Goal: Task Accomplishment & Management: Use online tool/utility

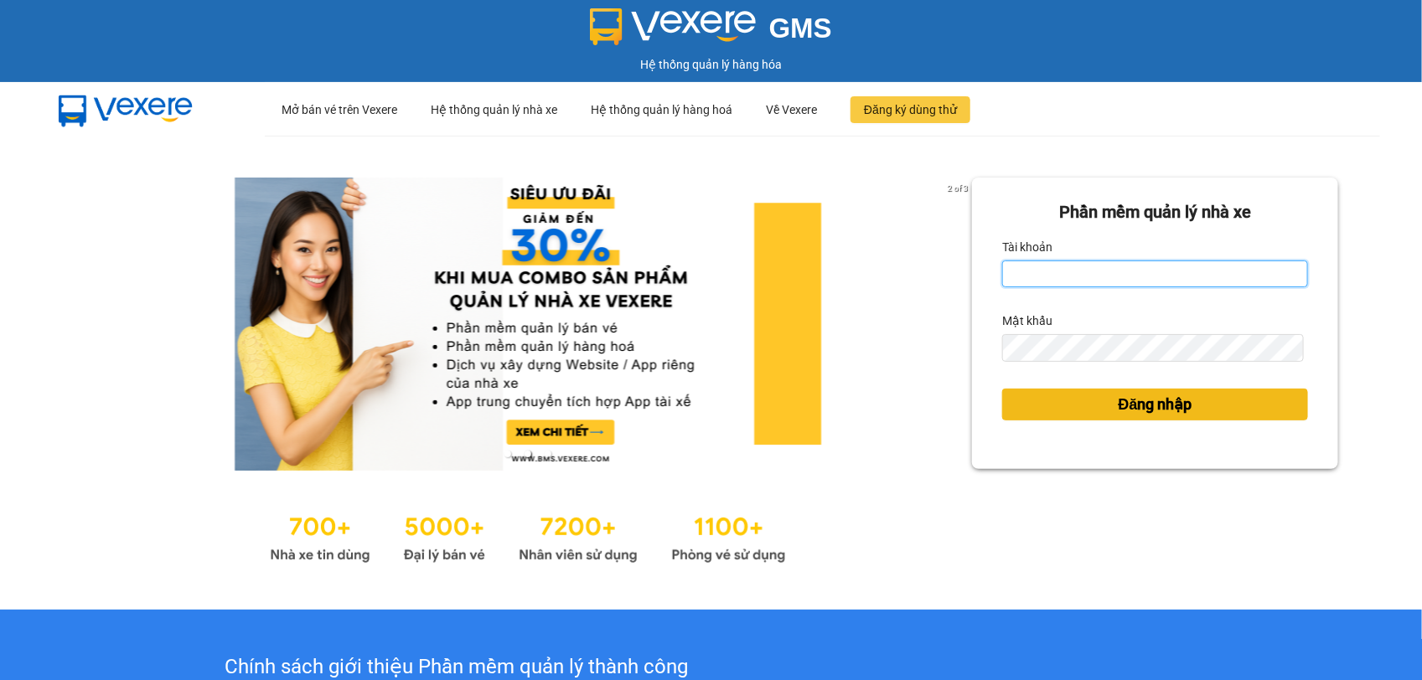
type input "vuthiphuong.vtp"
click at [1041, 408] on button "Đăng nhập" at bounding box center [1155, 405] width 306 height 32
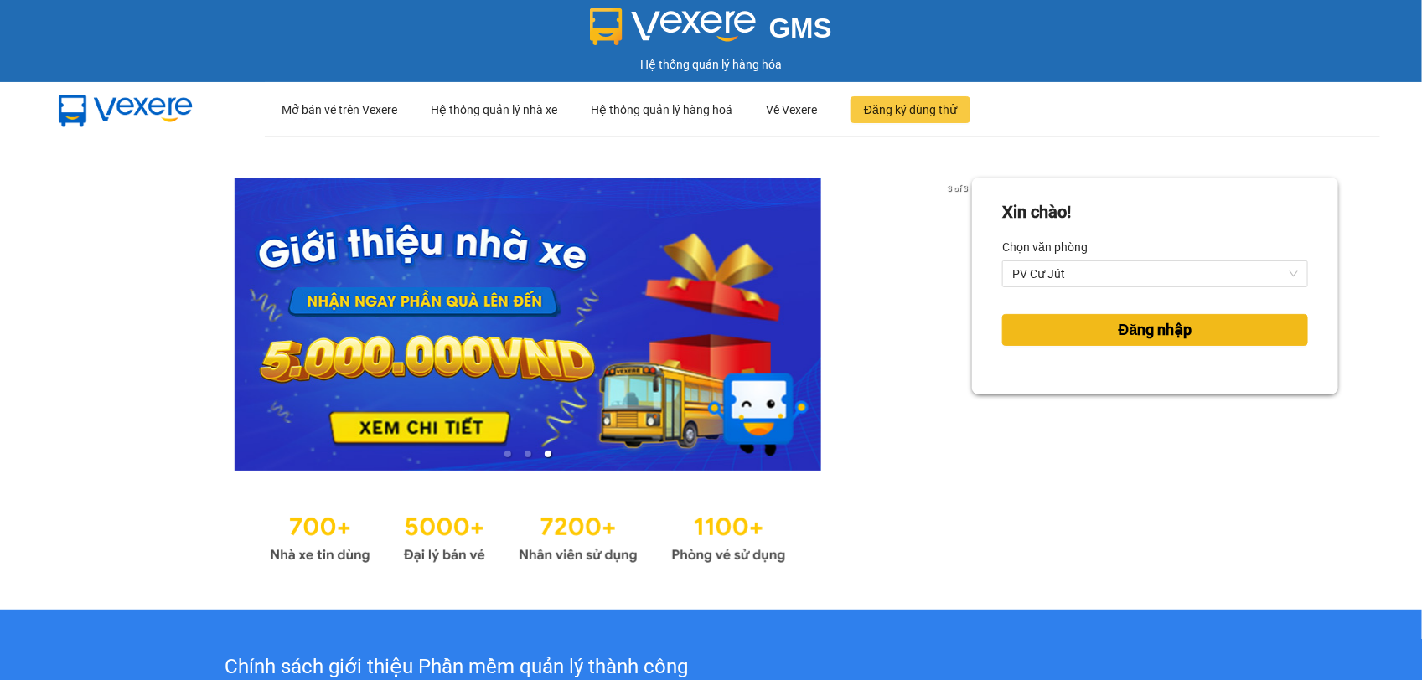
click at [1121, 332] on span "Đăng nhập" at bounding box center [1156, 329] width 74 height 23
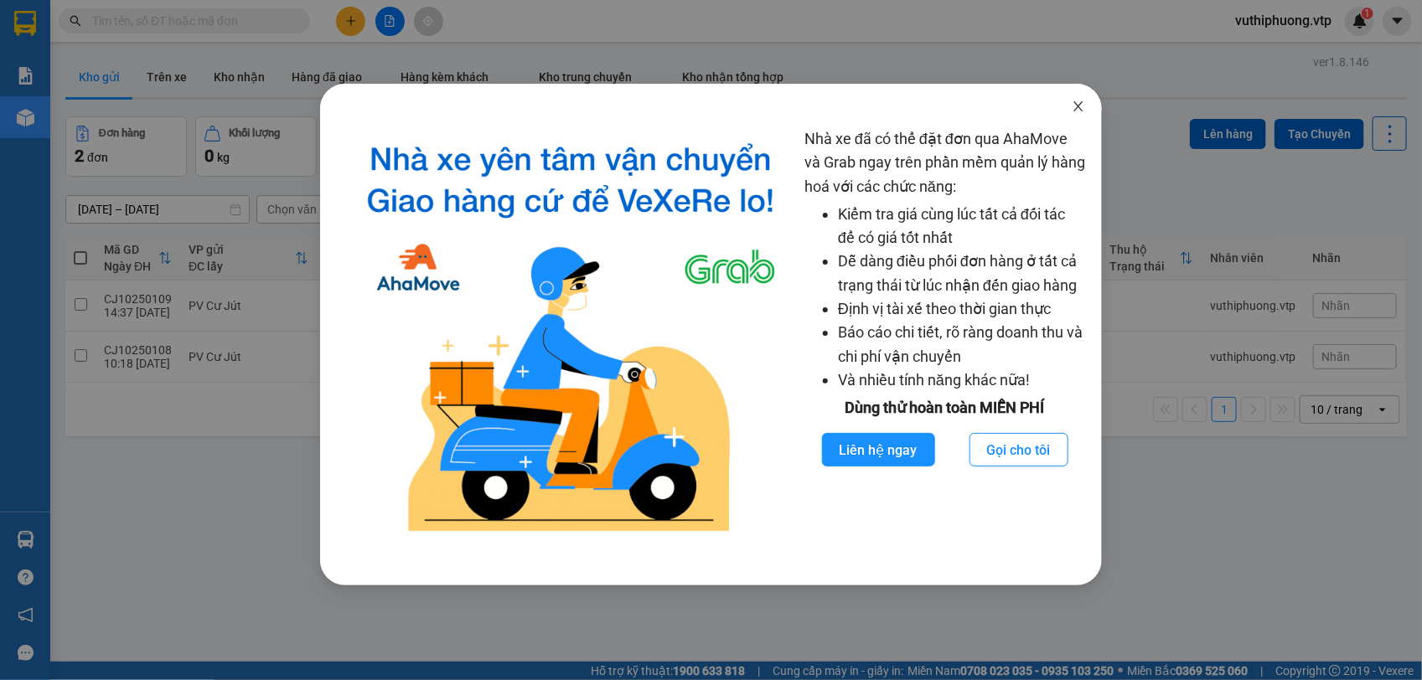
click at [1082, 101] on icon "close" at bounding box center [1078, 106] width 13 height 13
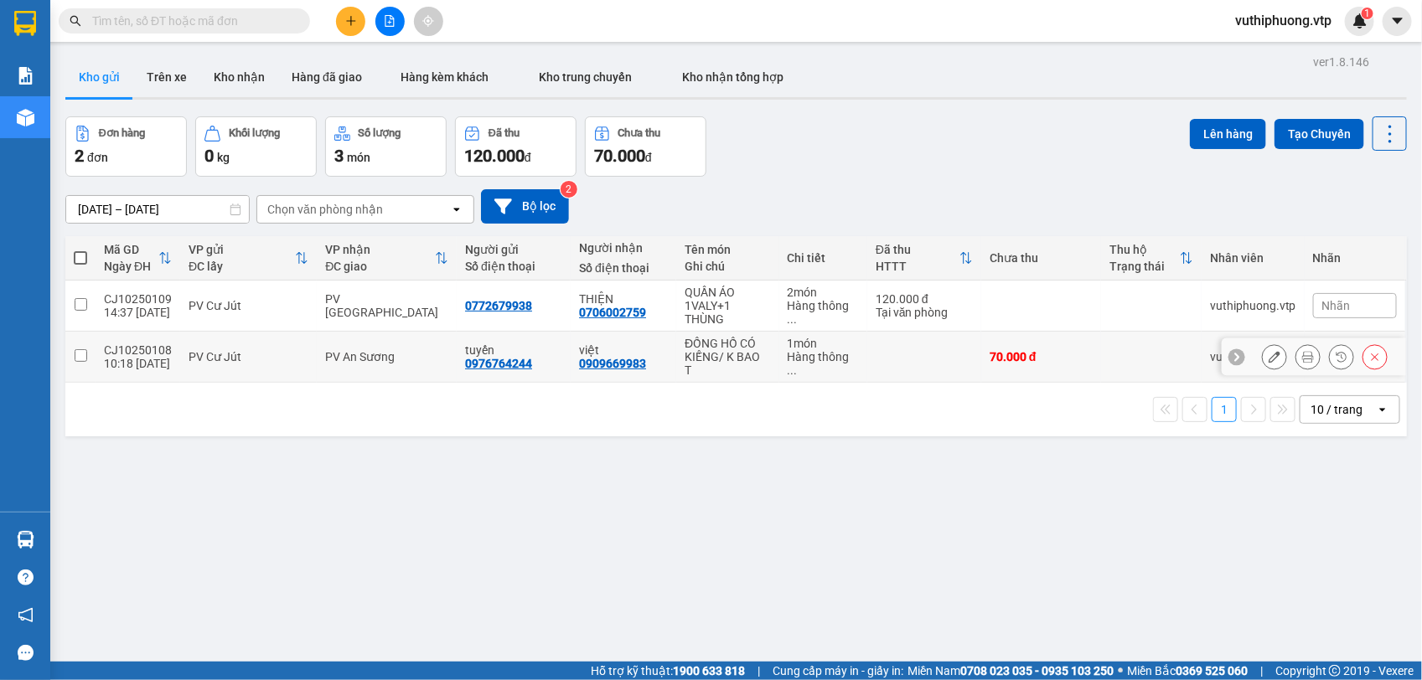
click at [75, 357] on input "checkbox" at bounding box center [81, 355] width 13 height 13
checkbox input "true"
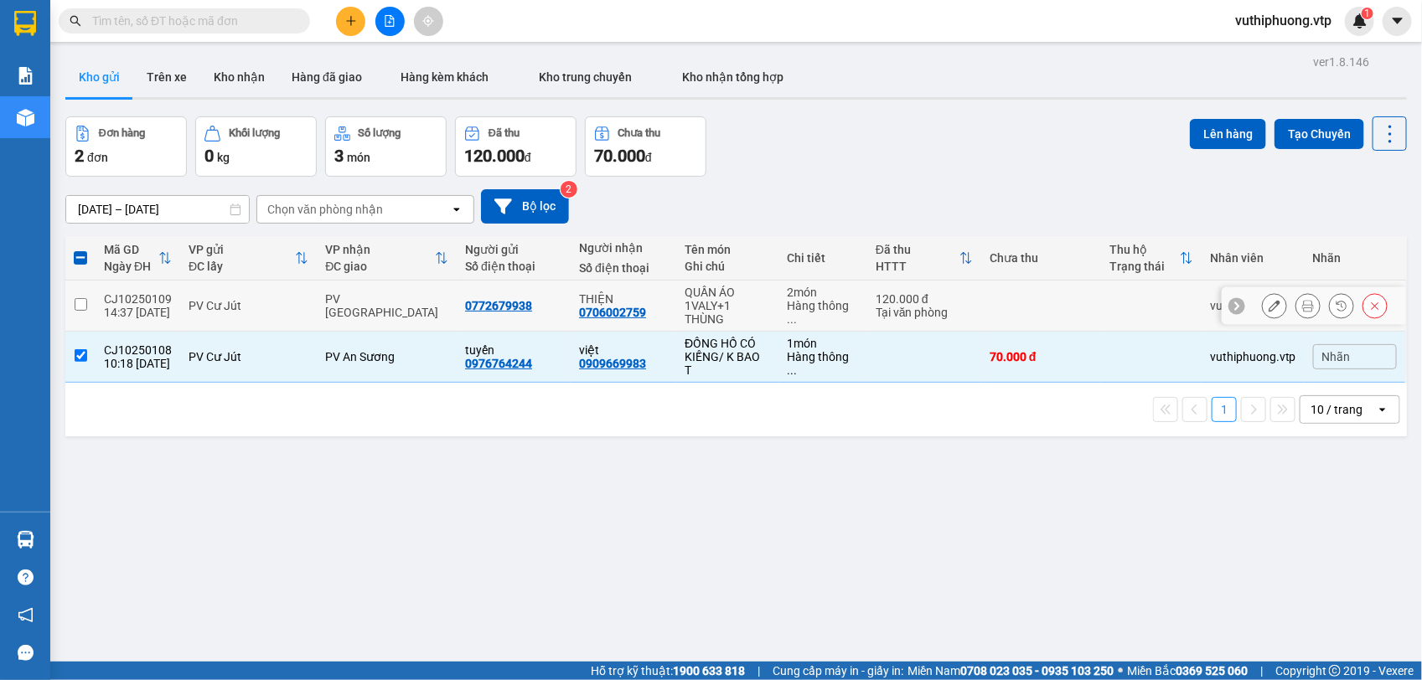
click at [80, 306] on input "checkbox" at bounding box center [81, 304] width 13 height 13
checkbox input "true"
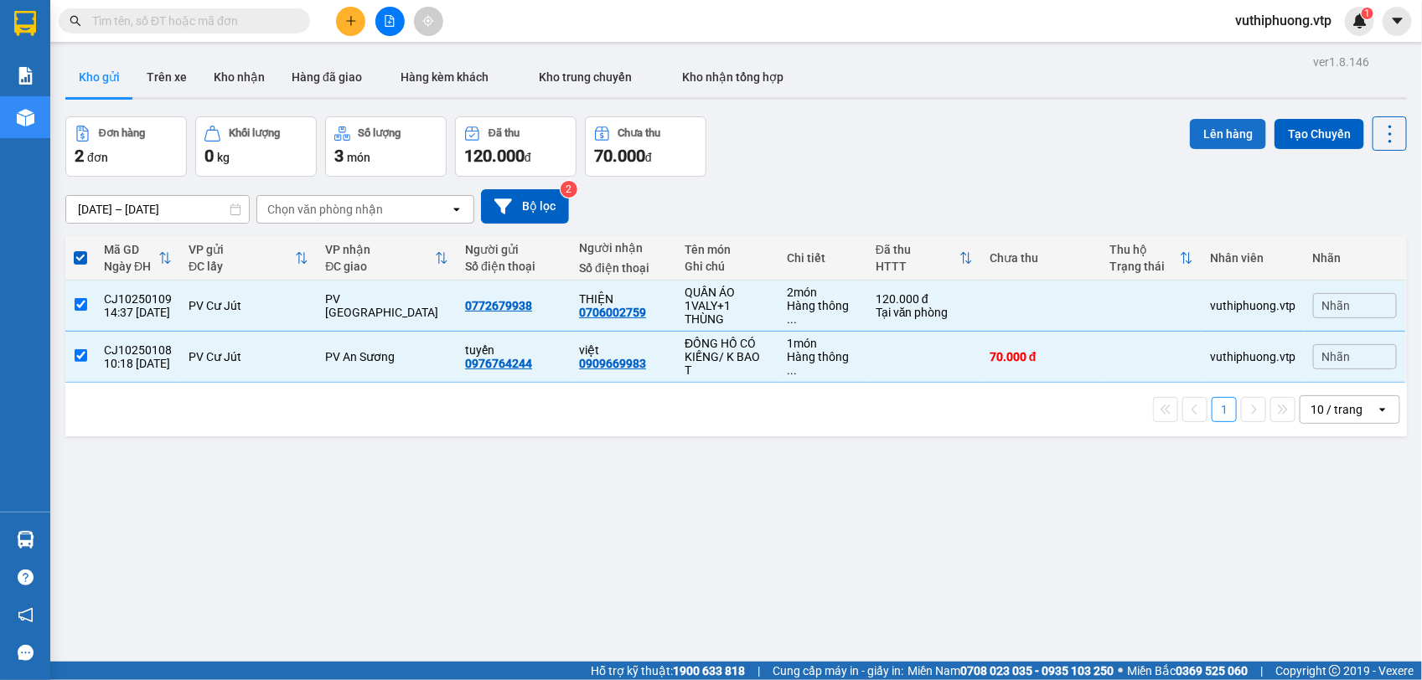
click at [1211, 130] on button "Lên hàng" at bounding box center [1228, 134] width 76 height 30
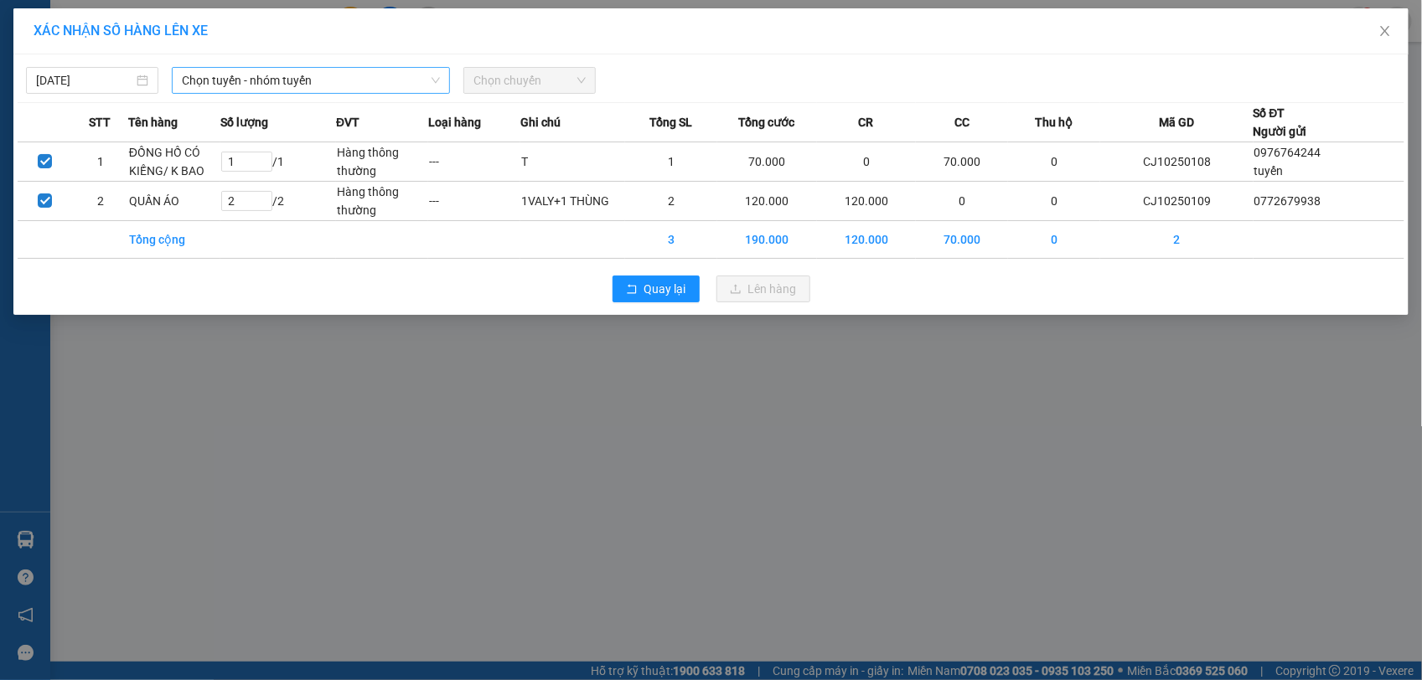
click at [240, 73] on span "Chọn tuyến - nhóm tuyến" at bounding box center [311, 80] width 258 height 25
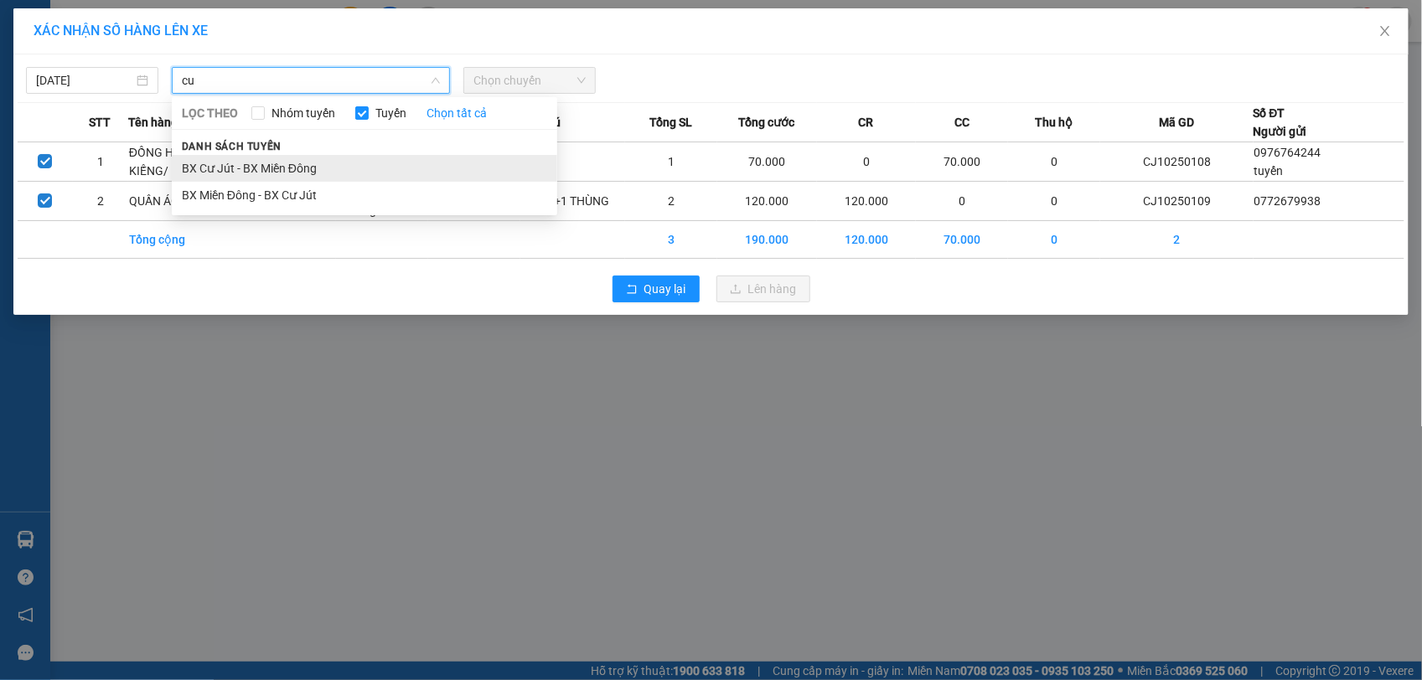
type input "cu"
click at [206, 160] on li "BX Cư Jút - BX Miền Đông" at bounding box center [364, 168] width 385 height 27
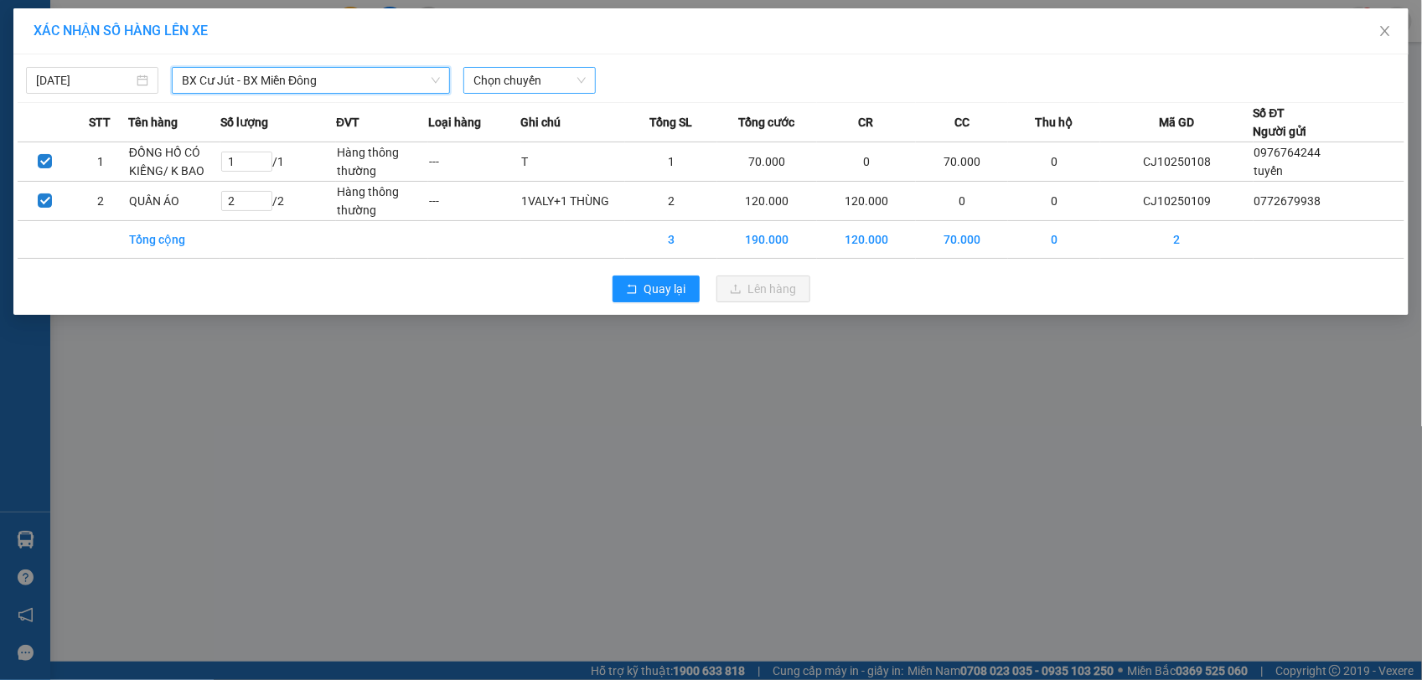
click at [553, 80] on span "Chọn chuyến" at bounding box center [529, 80] width 112 height 25
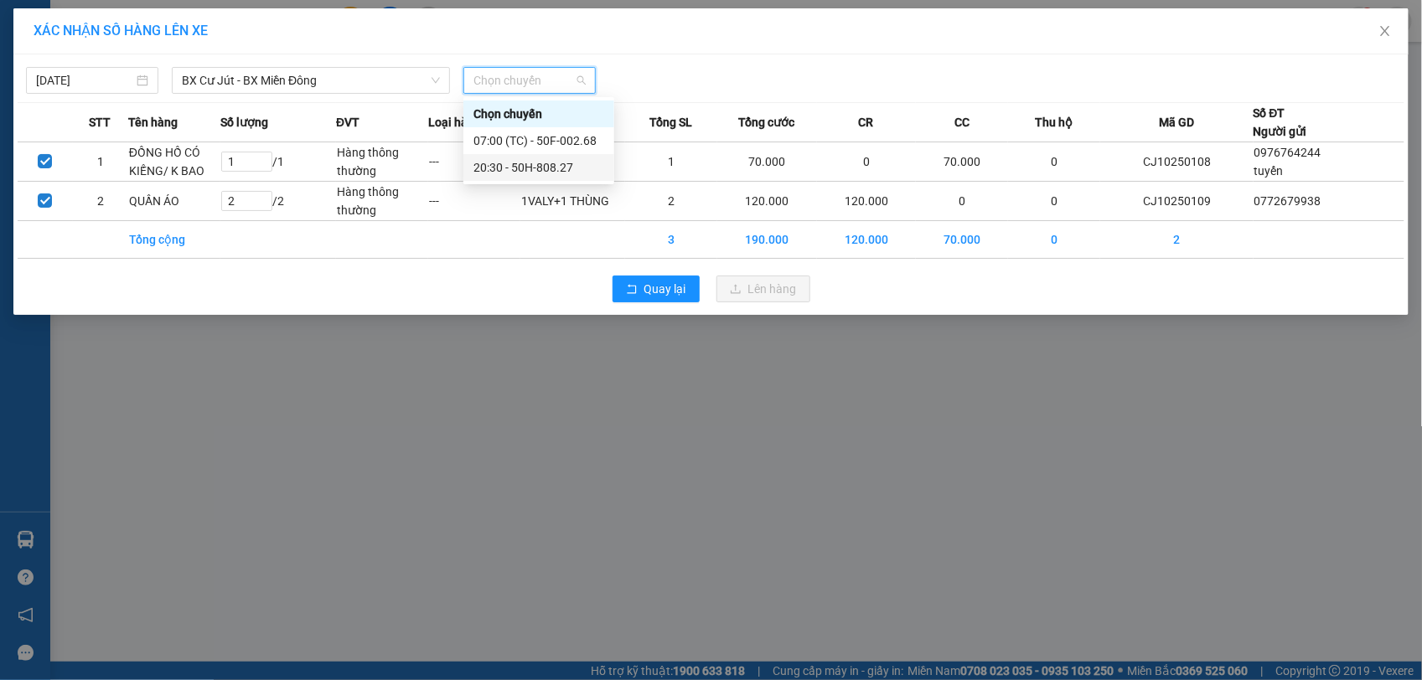
click at [540, 165] on div "20:30 - 50H-808.27" at bounding box center [538, 167] width 131 height 18
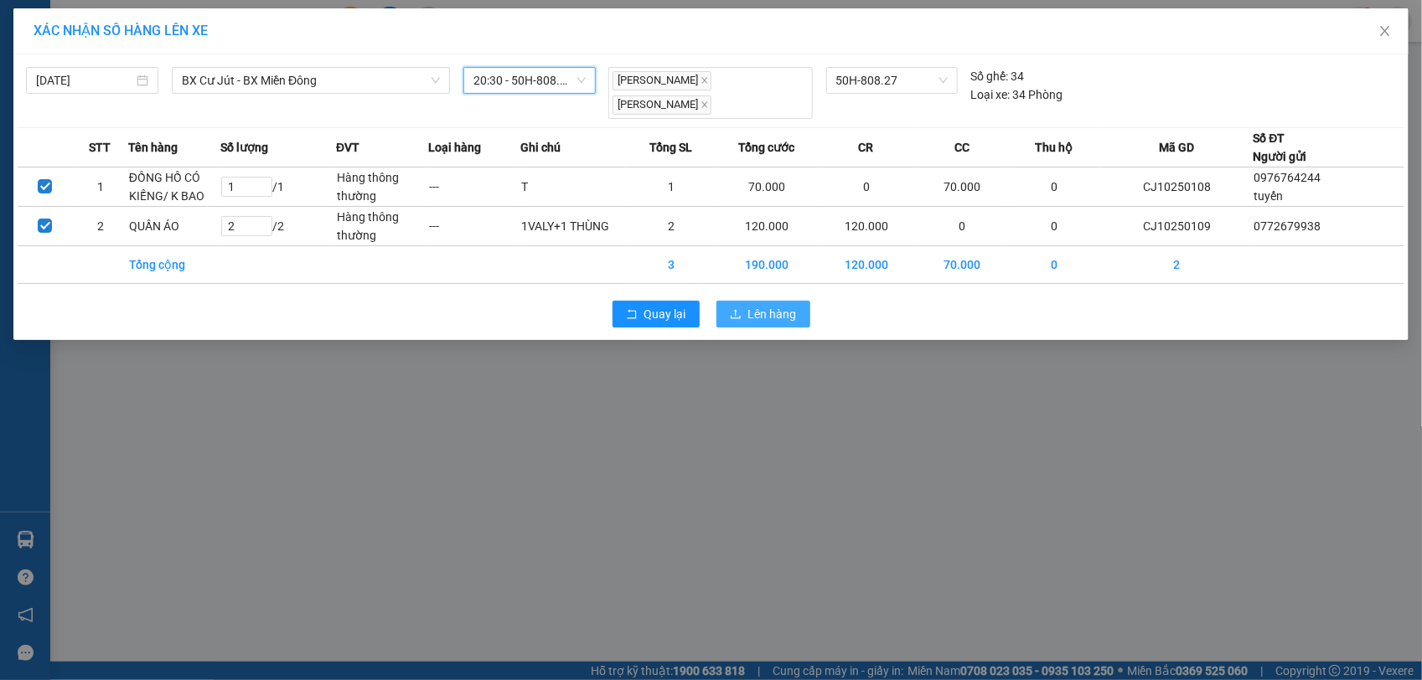
click at [781, 305] on span "Lên hàng" at bounding box center [772, 314] width 49 height 18
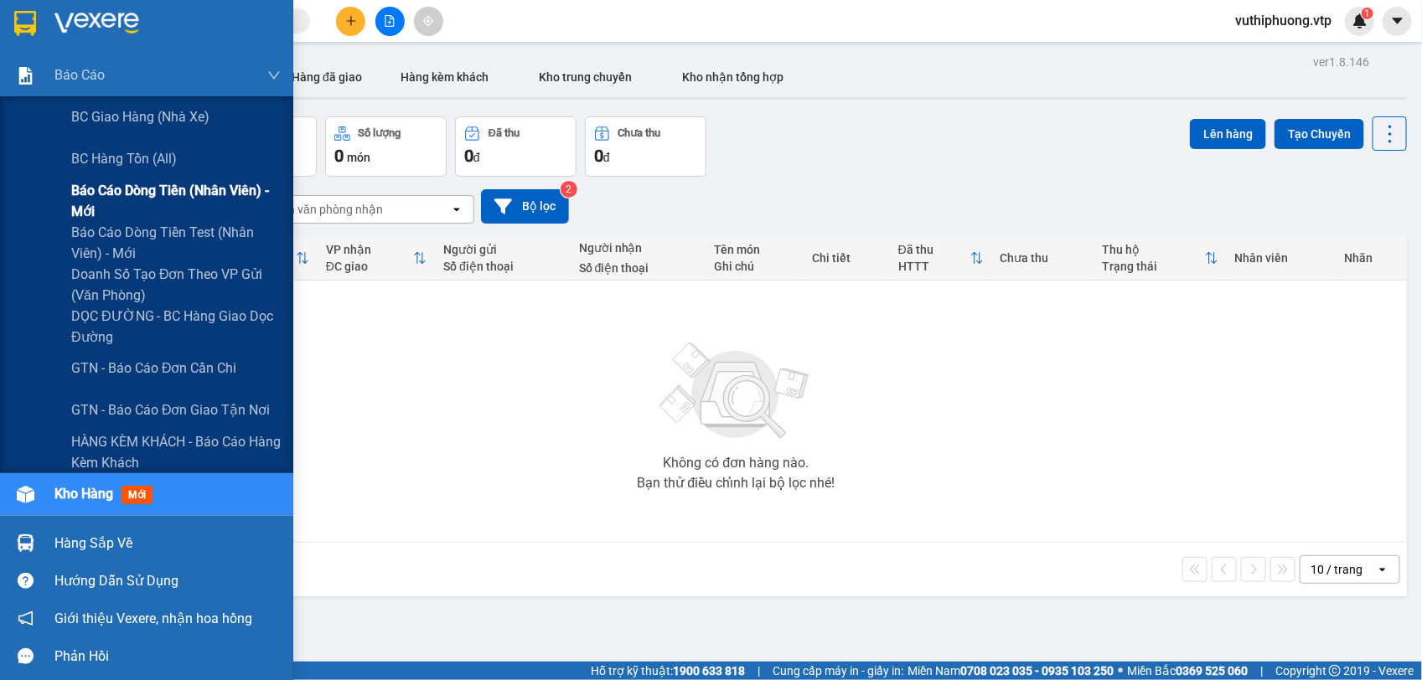
click at [115, 189] on span "Báo cáo dòng tiền (nhân viên) - mới" at bounding box center [175, 201] width 209 height 42
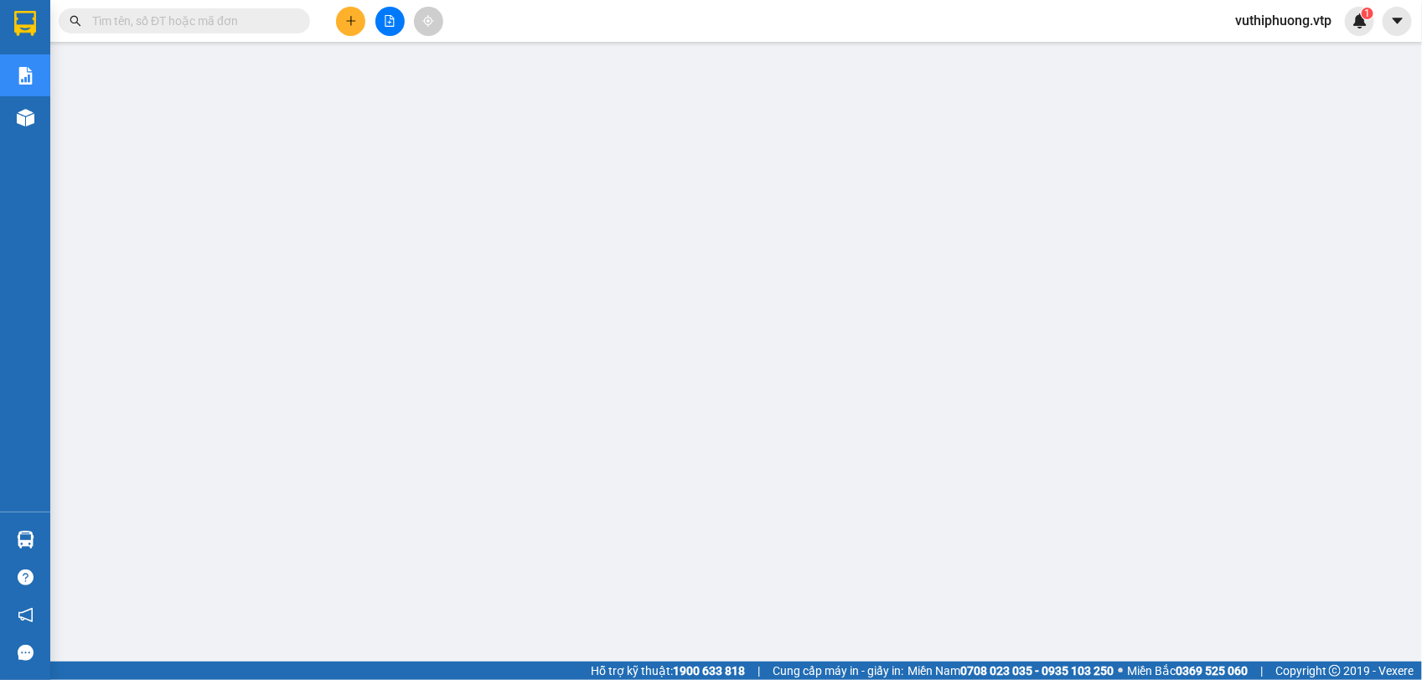
click at [1315, 29] on span "vuthiphuong.vtp" at bounding box center [1283, 20] width 123 height 21
click at [1275, 49] on span "Đăng xuất" at bounding box center [1289, 52] width 91 height 18
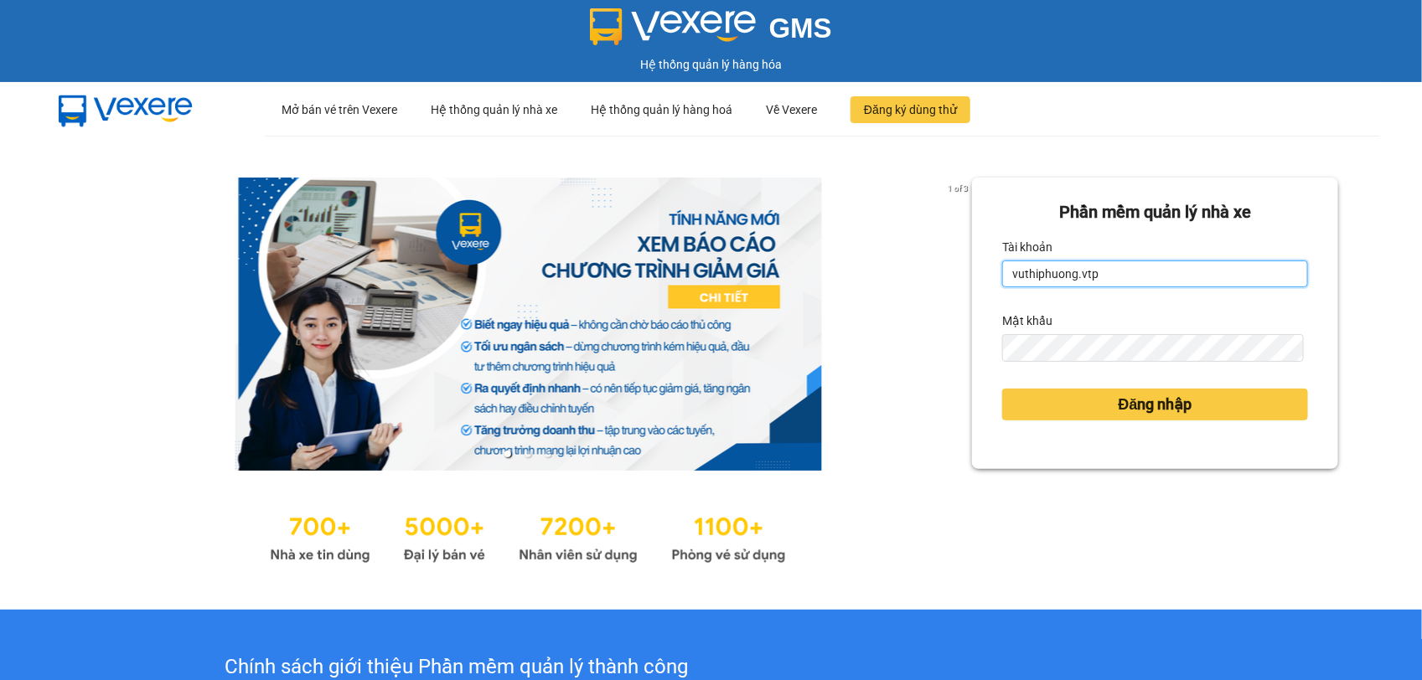
click at [1131, 277] on input "vuthiphuong.vtp" at bounding box center [1155, 274] width 306 height 27
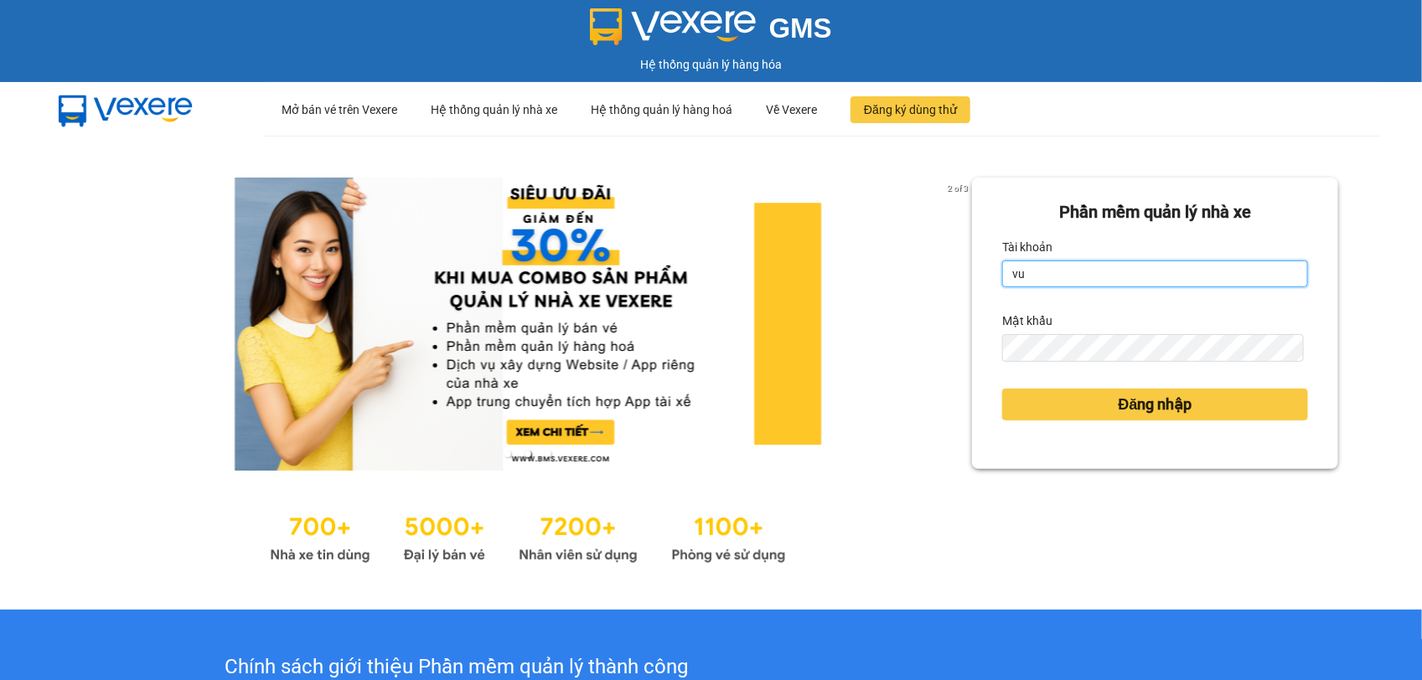
type input "v"
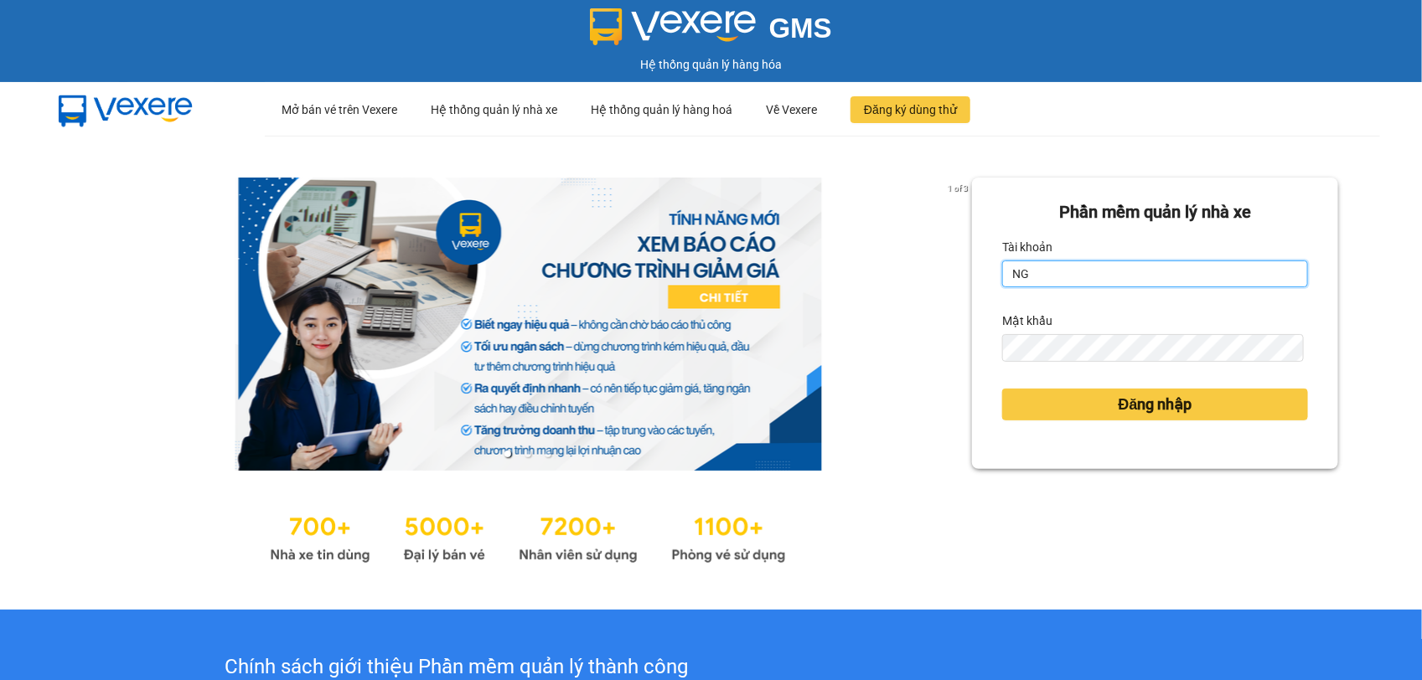
type input "N"
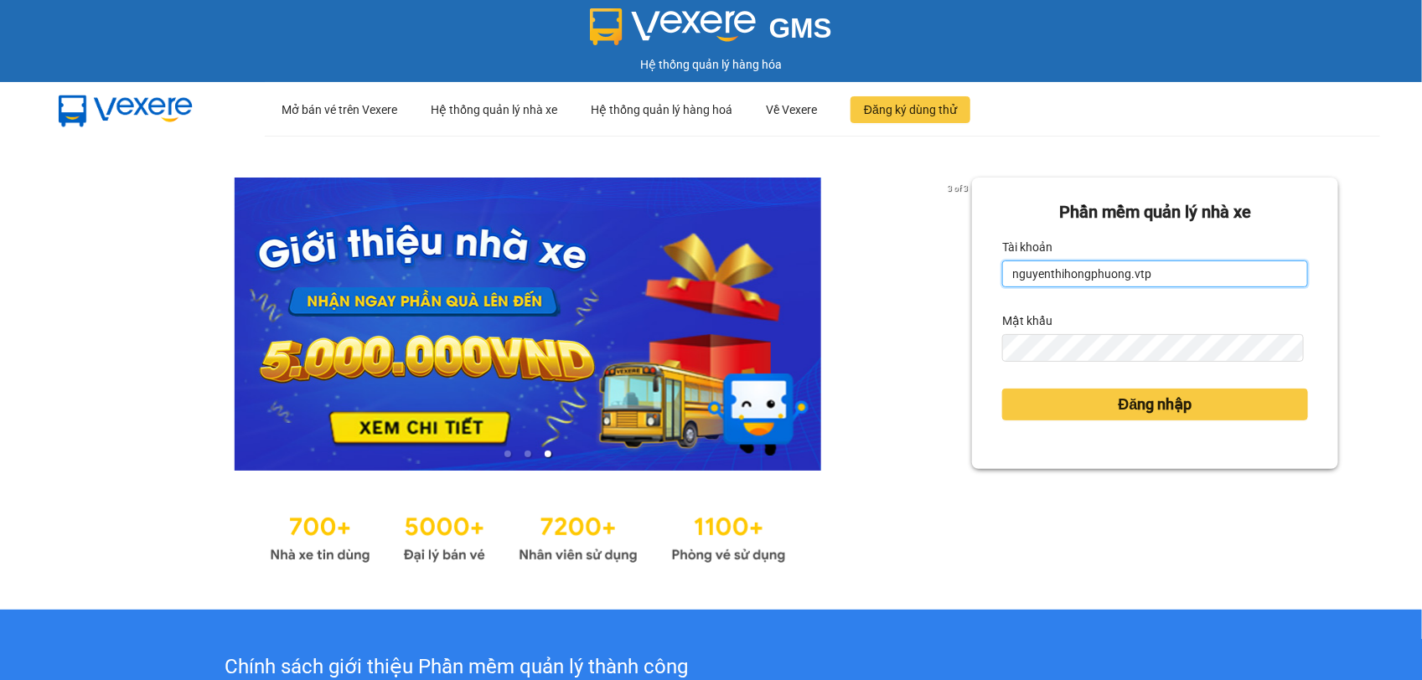
type input "nguyenthihongphuong.vtp"
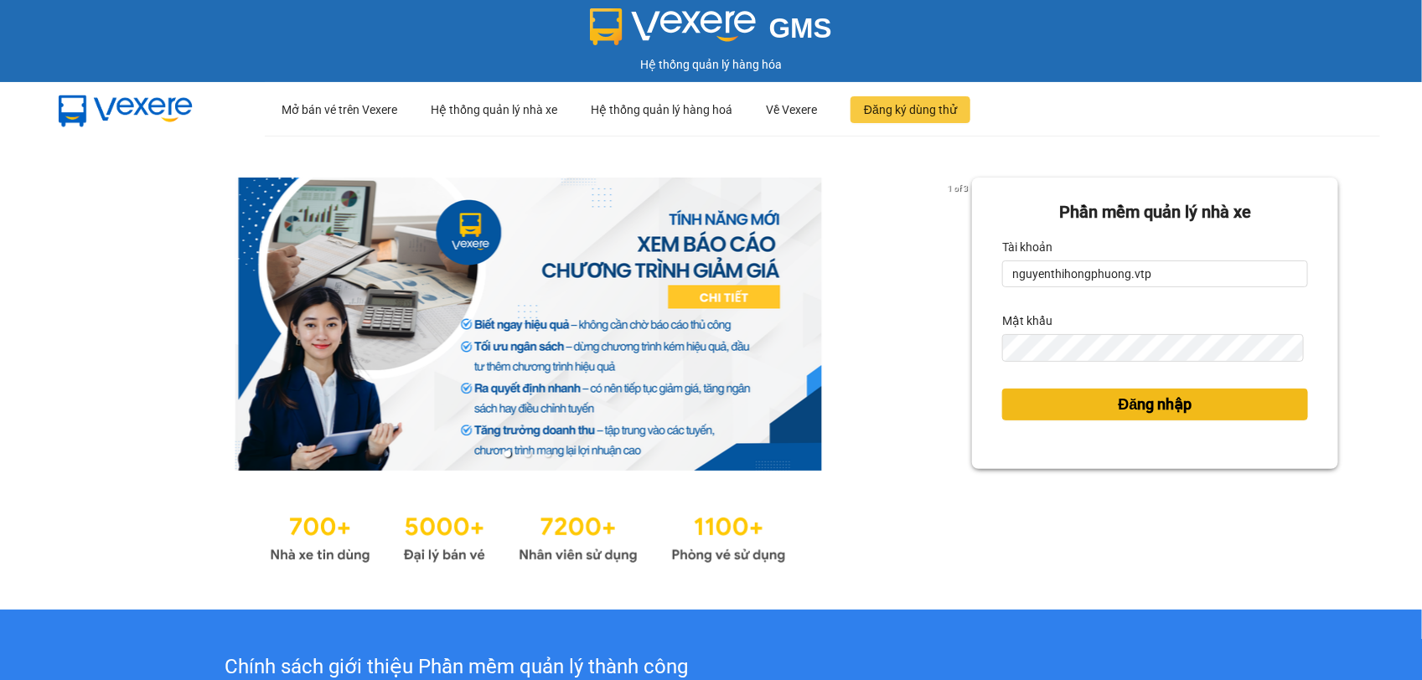
click at [1135, 411] on span "Đăng nhập" at bounding box center [1156, 404] width 74 height 23
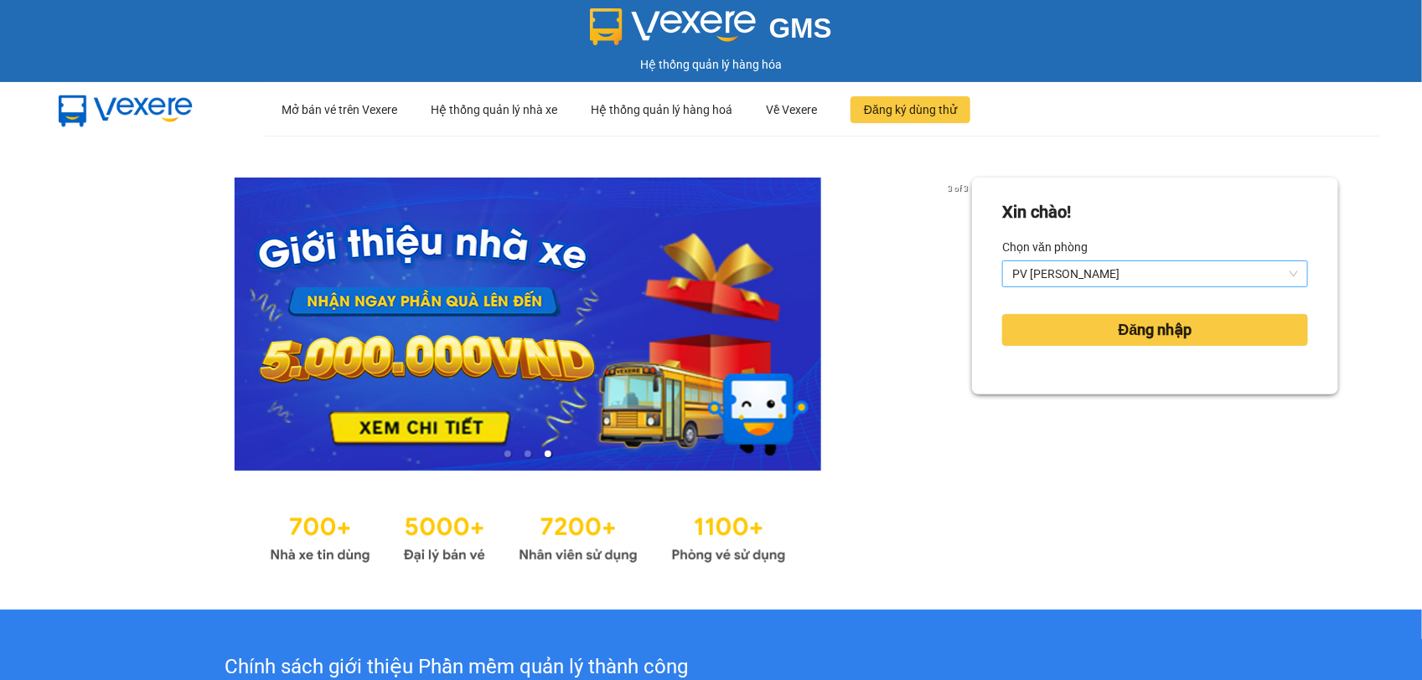
click at [1280, 270] on span "PV Nam Đong" at bounding box center [1155, 273] width 286 height 25
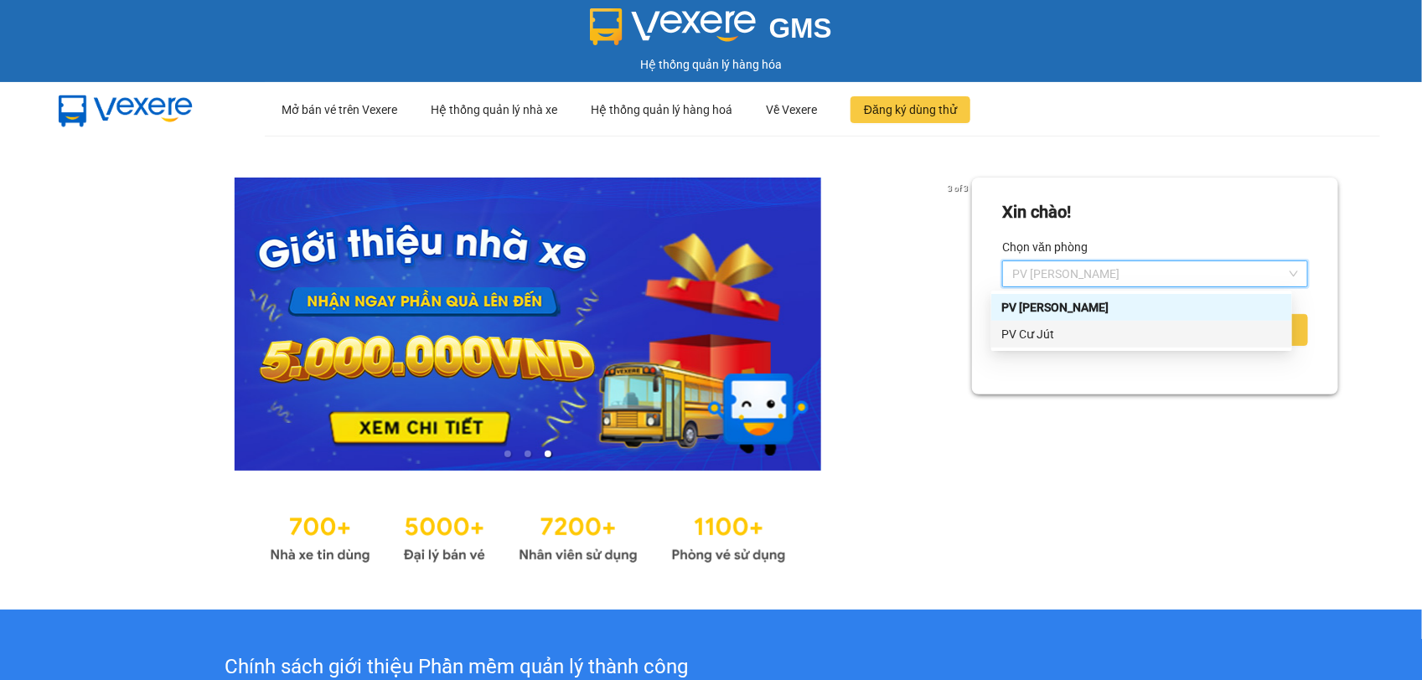
click at [1040, 328] on div "PV Cư Jút" at bounding box center [1141, 334] width 281 height 18
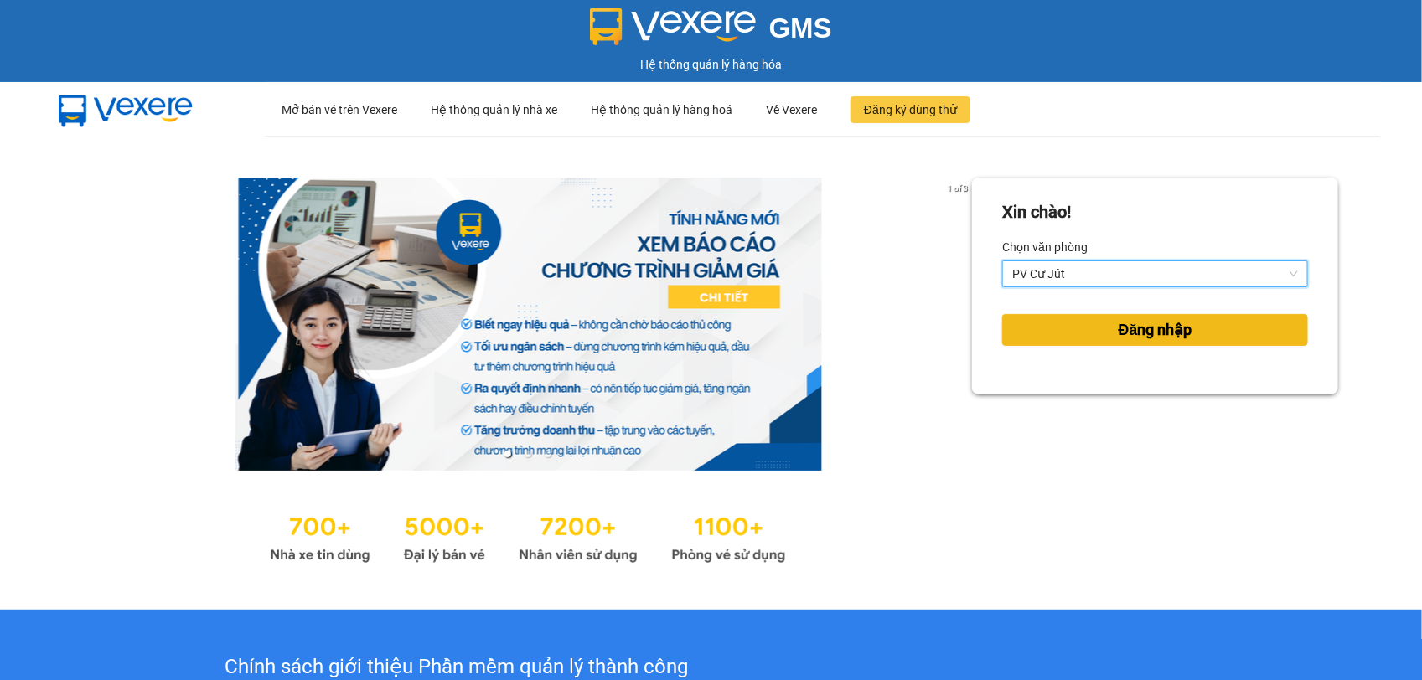
click at [1078, 323] on button "Đăng nhập" at bounding box center [1155, 330] width 306 height 32
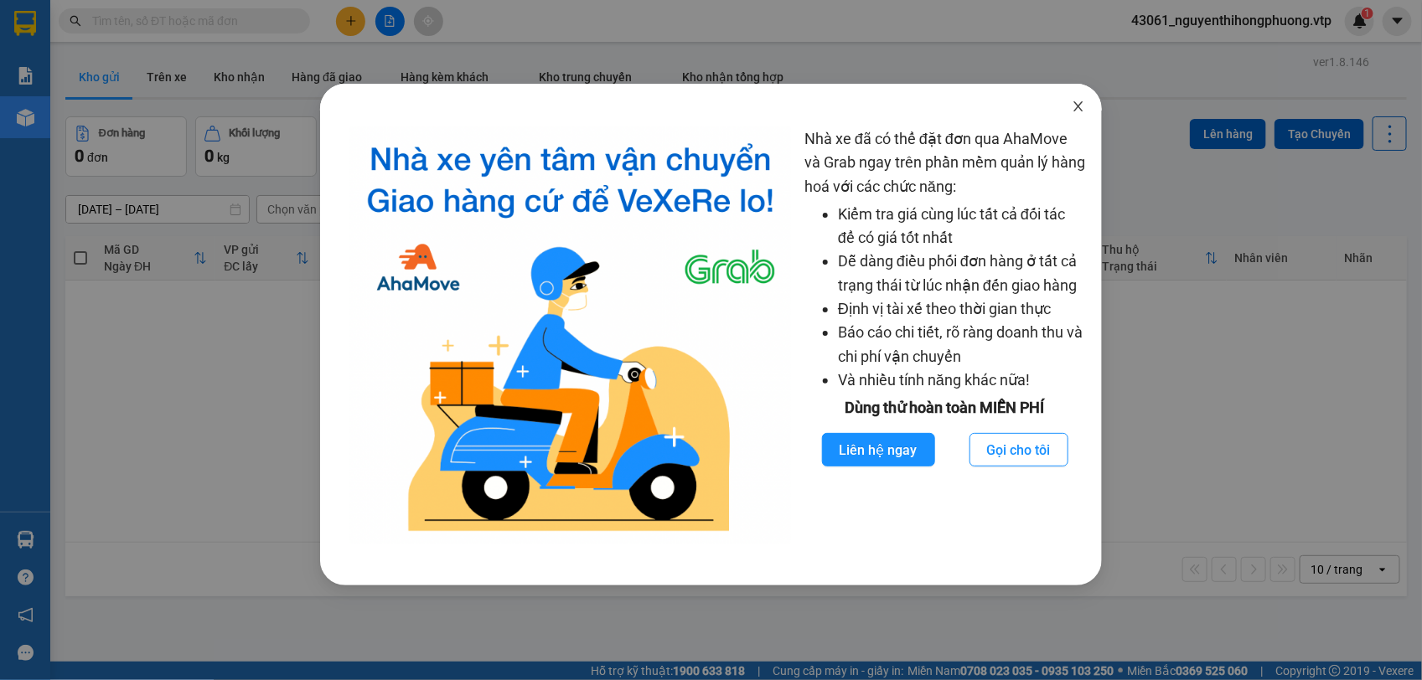
click at [1072, 111] on icon "close" at bounding box center [1078, 106] width 13 height 13
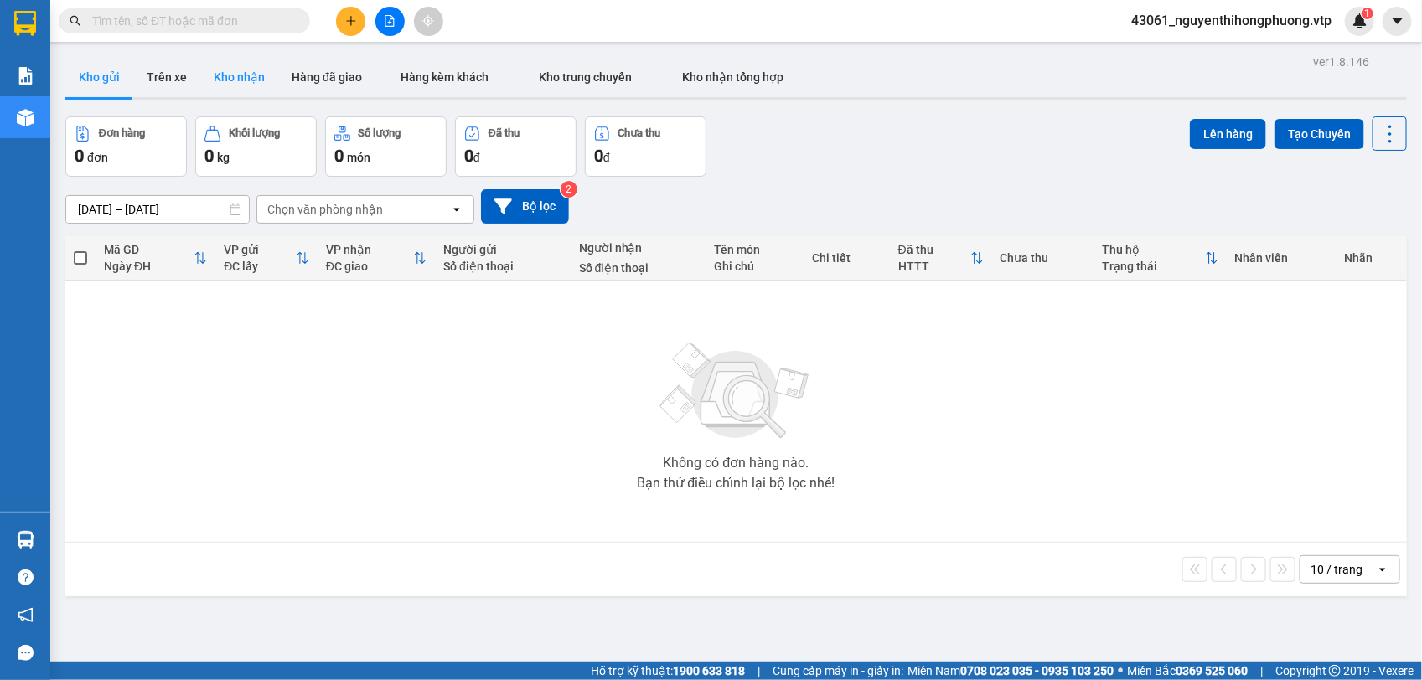
click at [243, 72] on button "Kho nhận" at bounding box center [239, 77] width 78 height 40
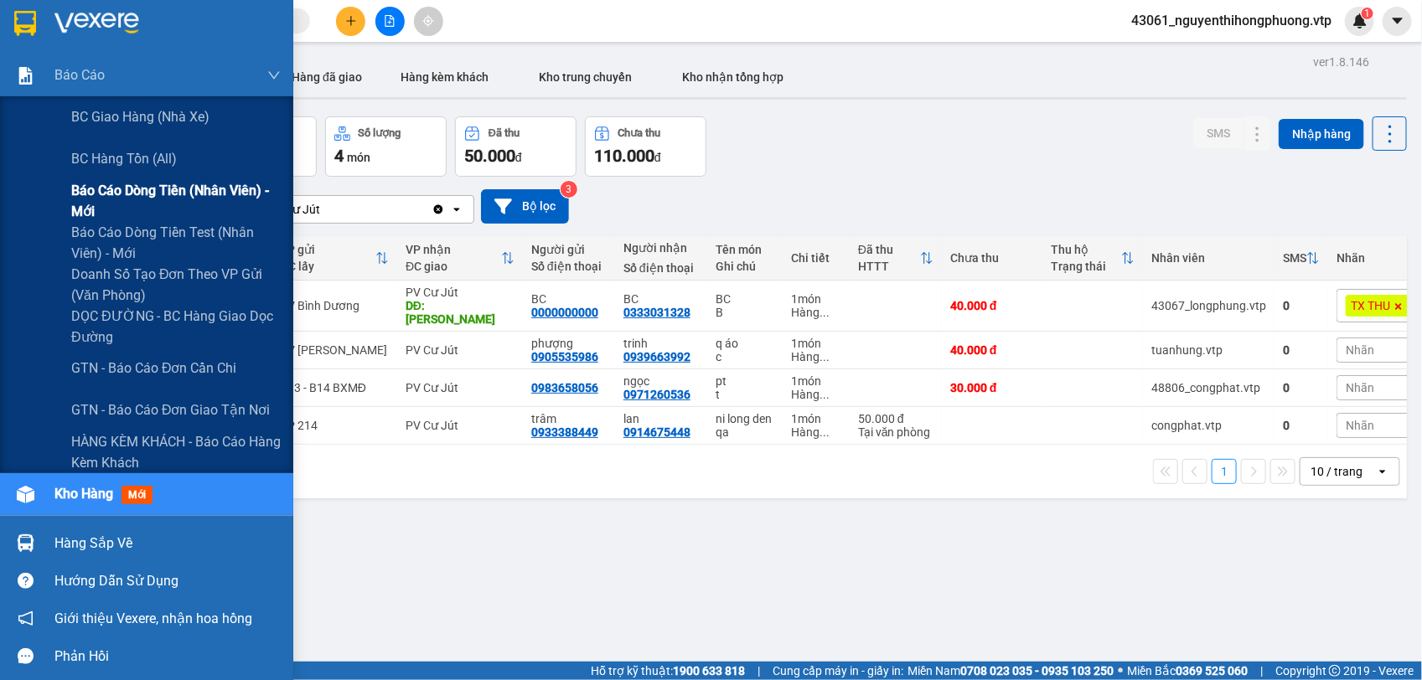
click at [118, 185] on span "Báo cáo dòng tiền (nhân viên) - mới" at bounding box center [175, 201] width 209 height 42
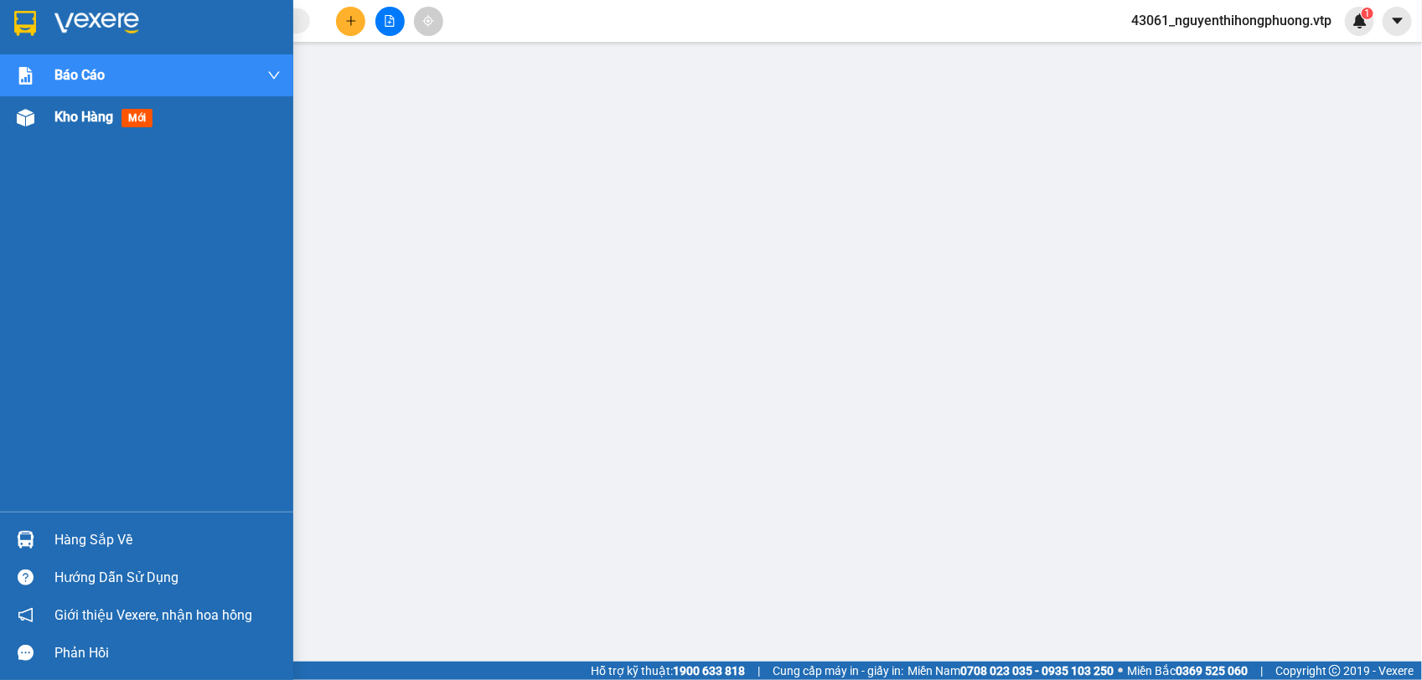
click at [80, 115] on span "Kho hàng" at bounding box center [83, 117] width 59 height 16
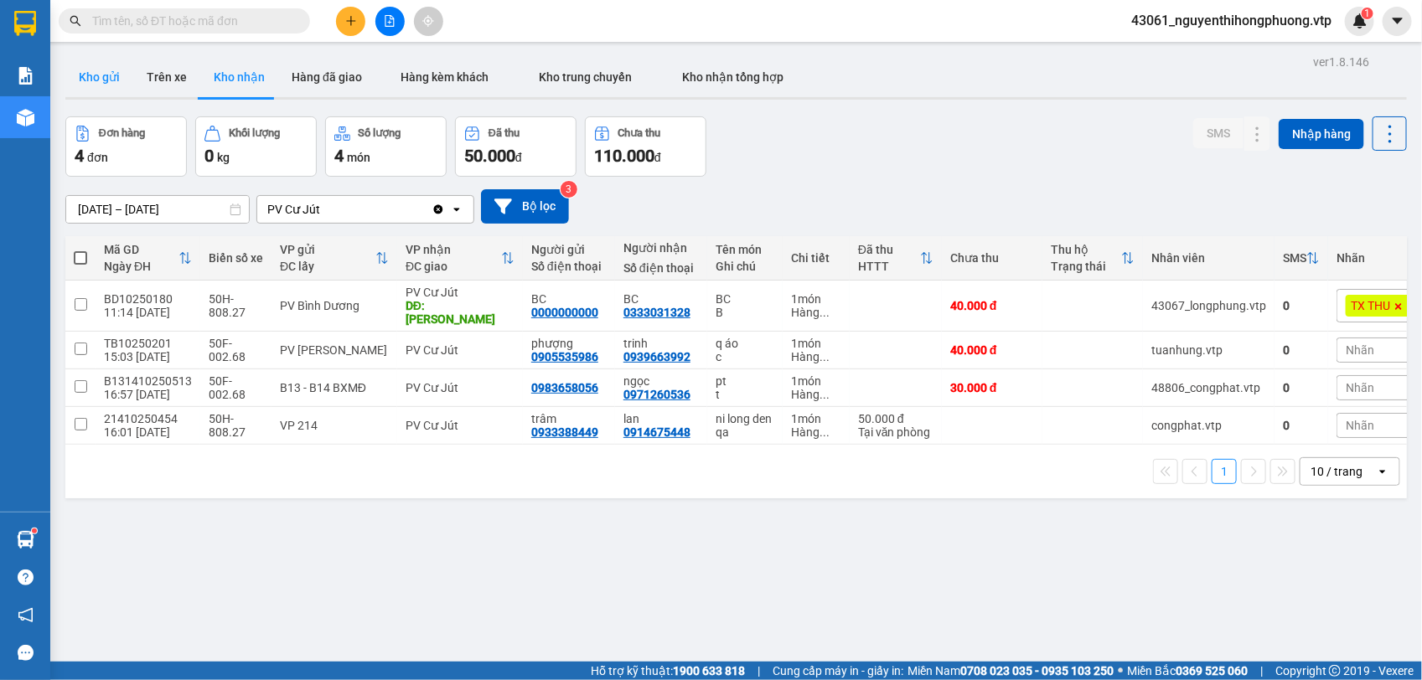
click at [103, 80] on button "Kho gửi" at bounding box center [99, 77] width 68 height 40
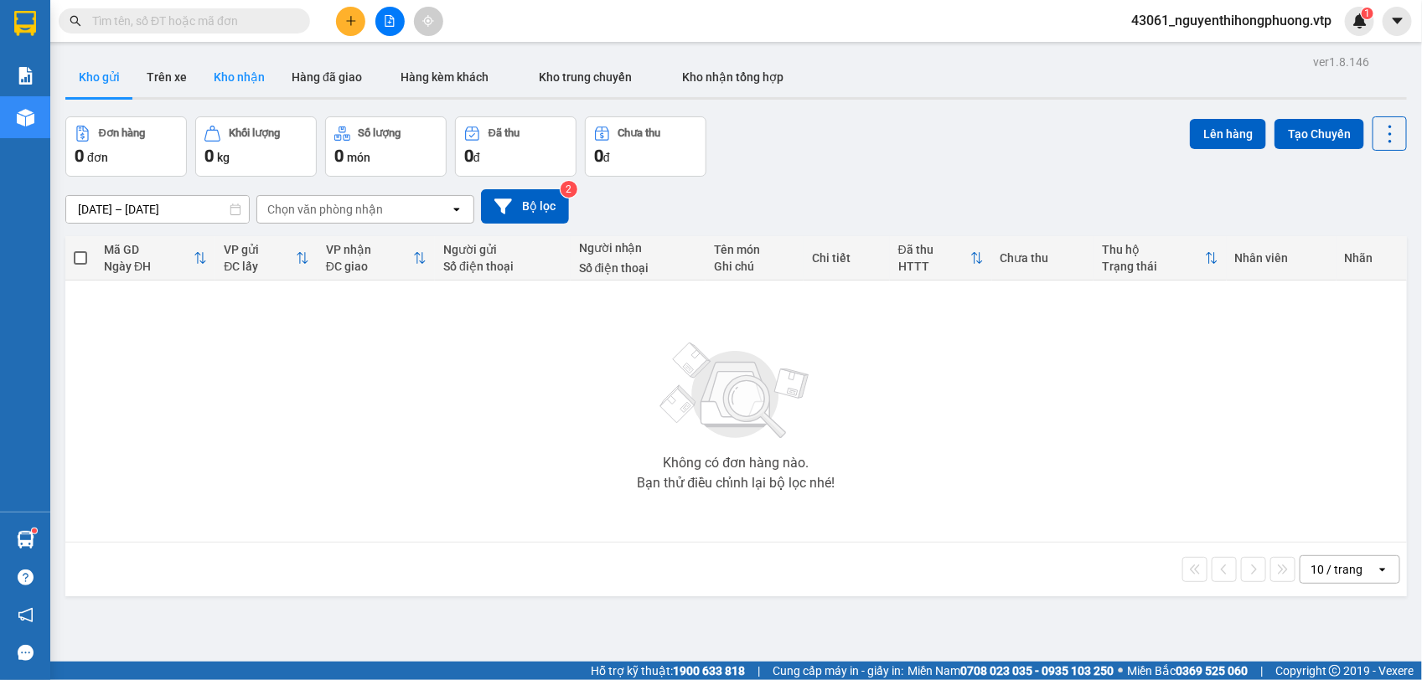
click at [251, 74] on button "Kho nhận" at bounding box center [239, 77] width 78 height 40
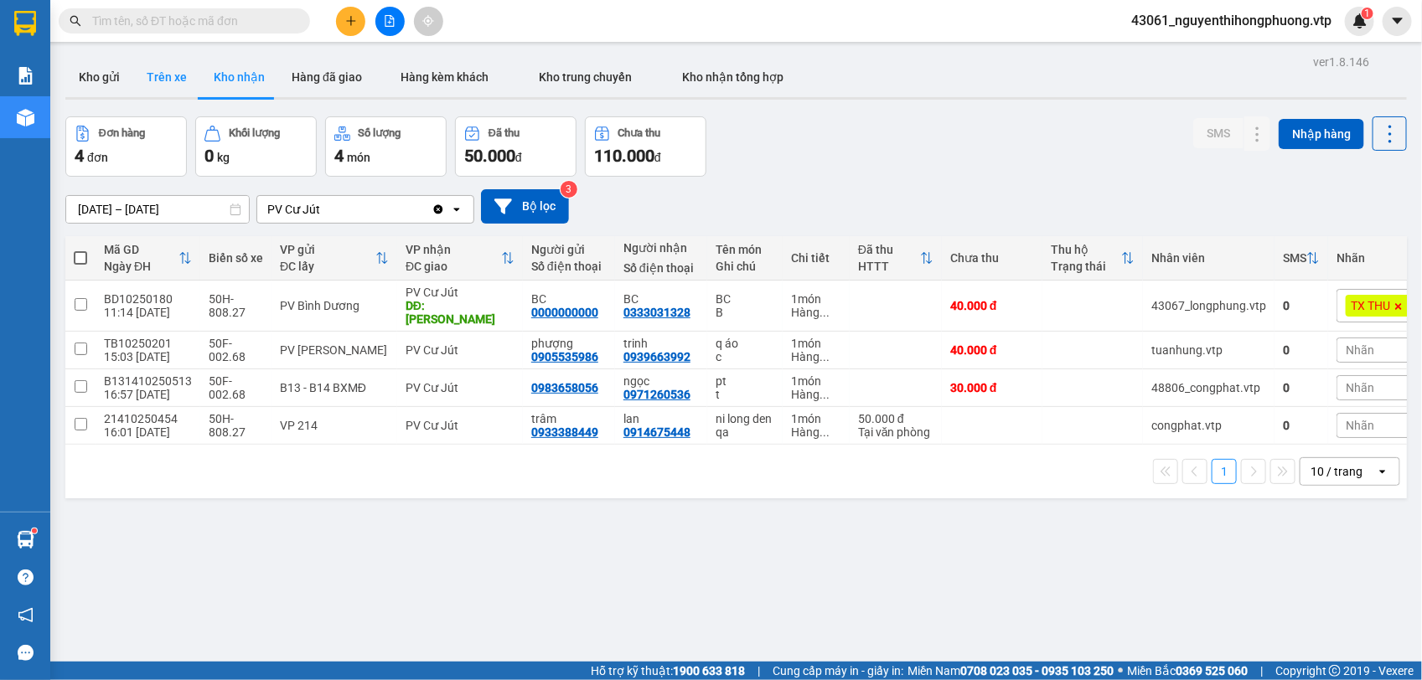
click at [176, 70] on button "Trên xe" at bounding box center [166, 77] width 67 height 40
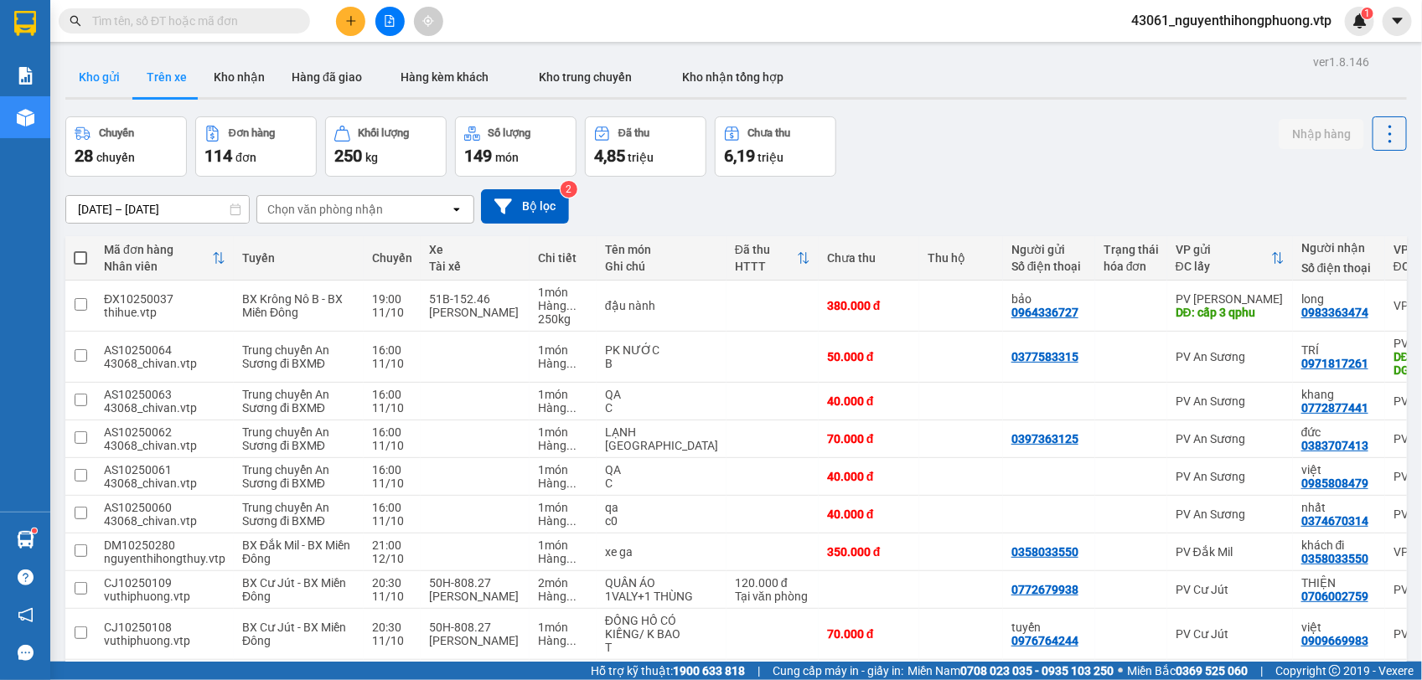
click at [103, 65] on button "Kho gửi" at bounding box center [99, 77] width 68 height 40
